Goal: Use online tool/utility: Utilize a website feature to perform a specific function

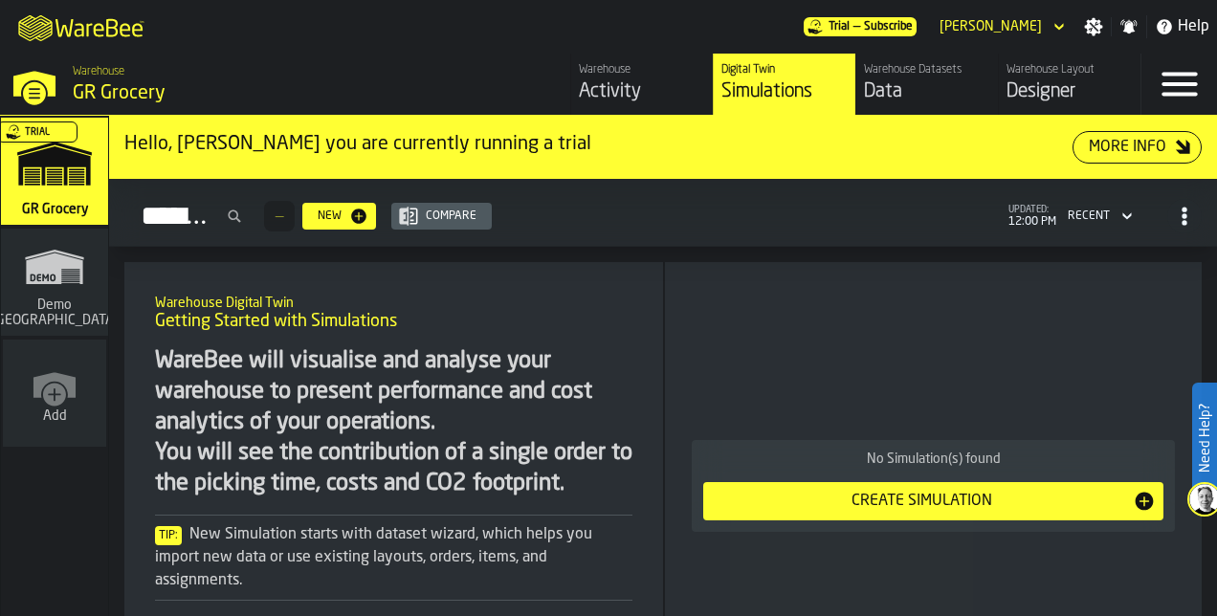
click at [1078, 83] on div "Designer" at bounding box center [1070, 91] width 126 height 27
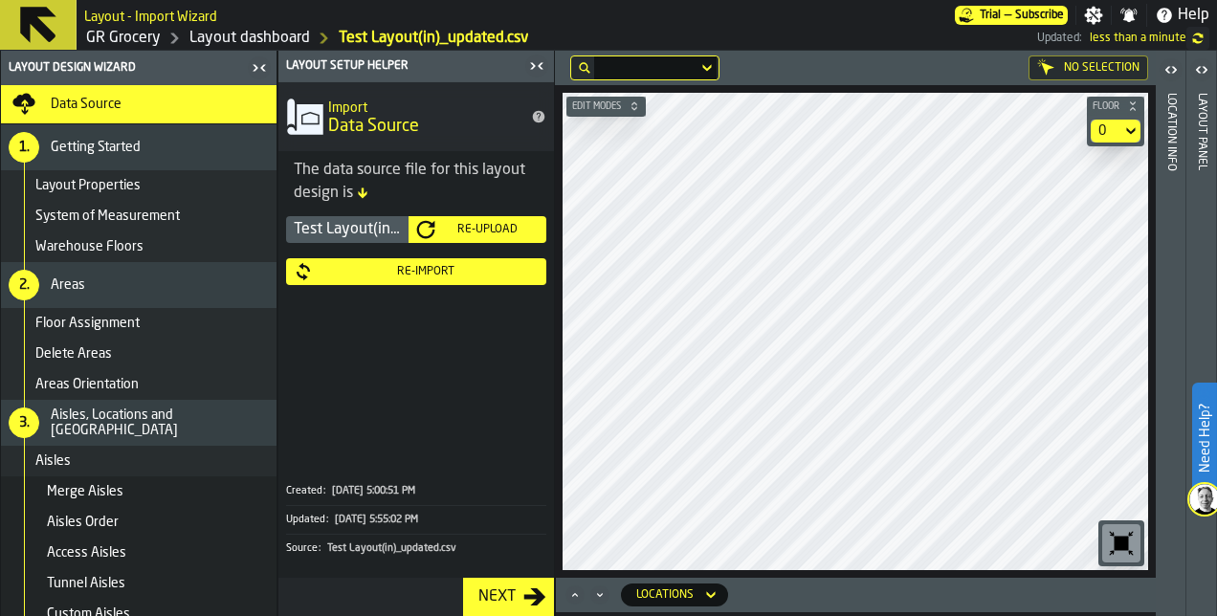
click at [524, 601] on main "Layout Design Wizard Data Source 1. Getting Started Layout Properties System of…" at bounding box center [608, 334] width 1217 height 566
click at [542, 59] on icon "button-toggle-Close me" at bounding box center [536, 66] width 23 height 23
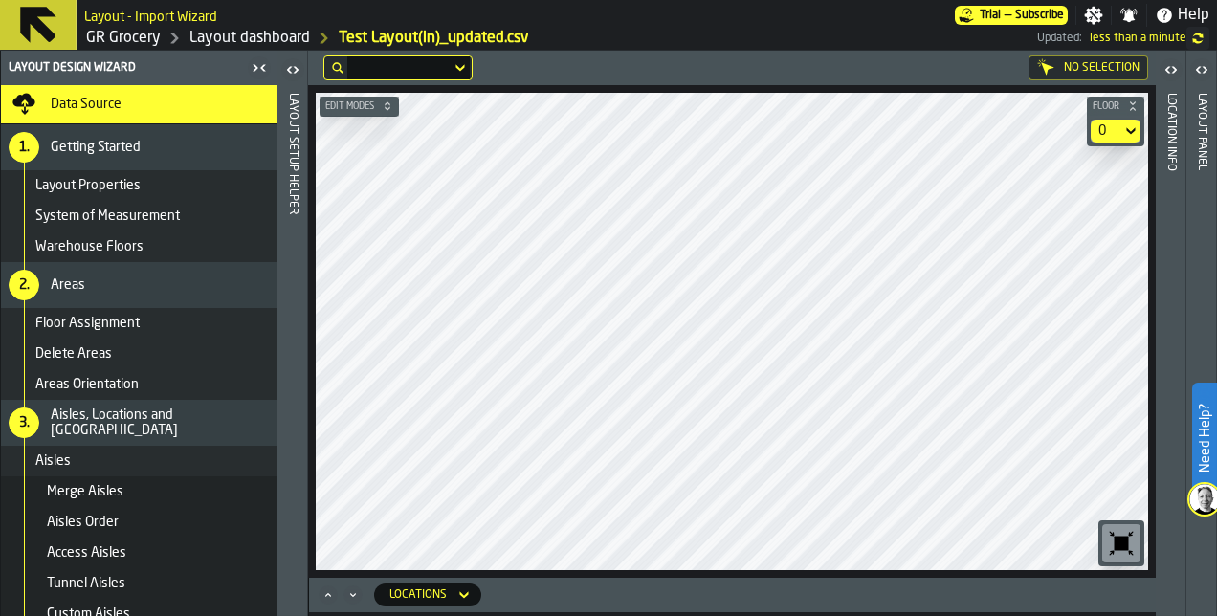
click at [255, 67] on icon "button-toggle-Close me" at bounding box center [259, 67] width 23 height 23
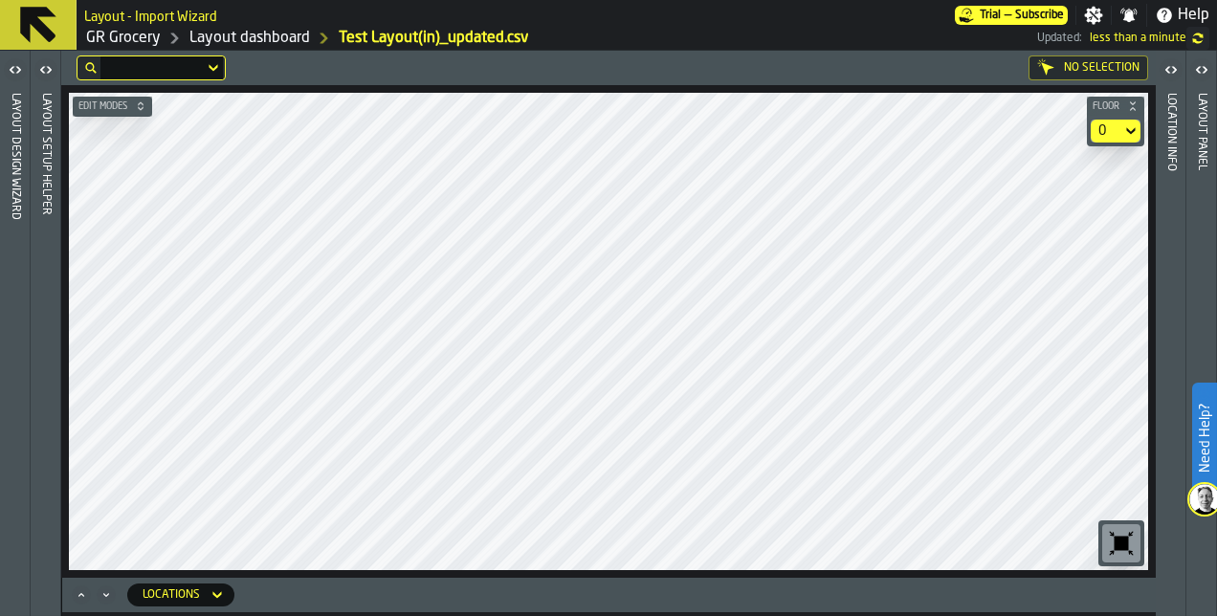
click at [642, 61] on div "No Selection Edit Modes Floor 0" at bounding box center [608, 314] width 1095 height 527
click at [0, 457] on html "Need Help? Layout - Import Wizard Trial — Subscribe Settings Notifications Help…" at bounding box center [608, 308] width 1217 height 616
